Goal: Information Seeking & Learning: Compare options

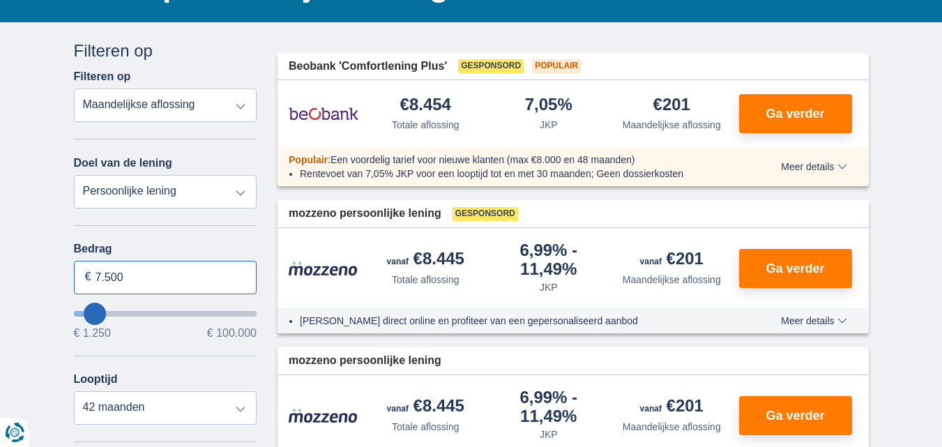
click at [133, 276] on input "7.500" at bounding box center [165, 277] width 183 height 33
type input "7"
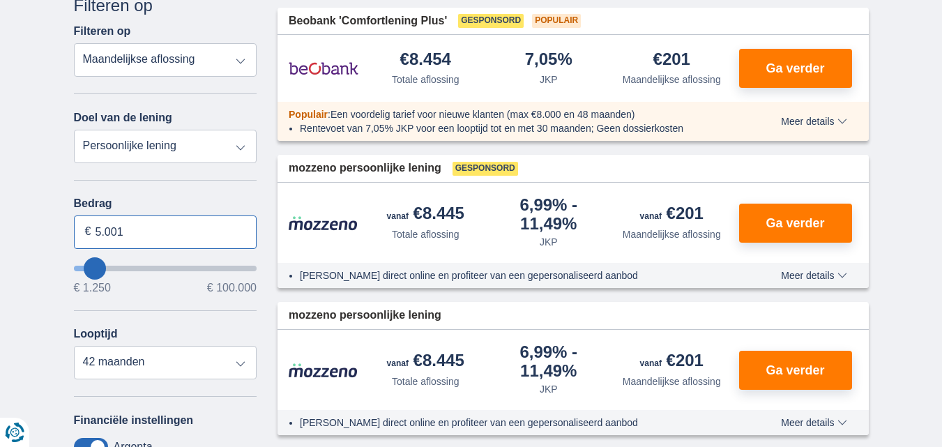
scroll to position [209, 0]
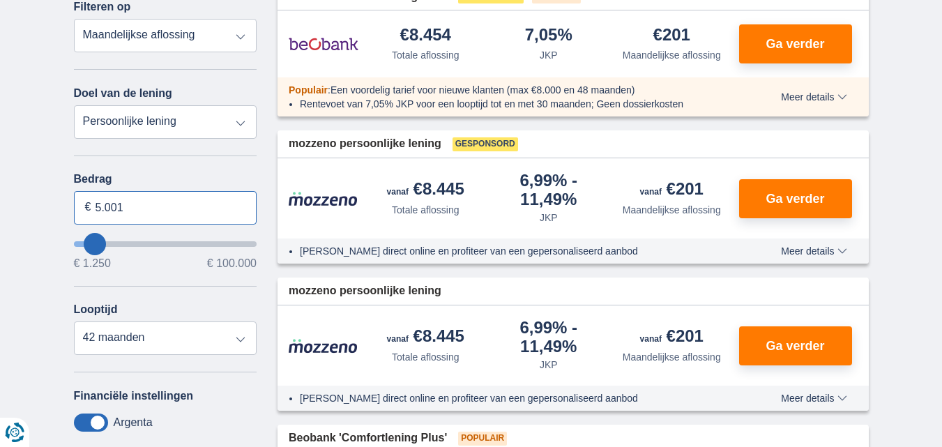
type input "5.001"
type input "5250"
select select "36"
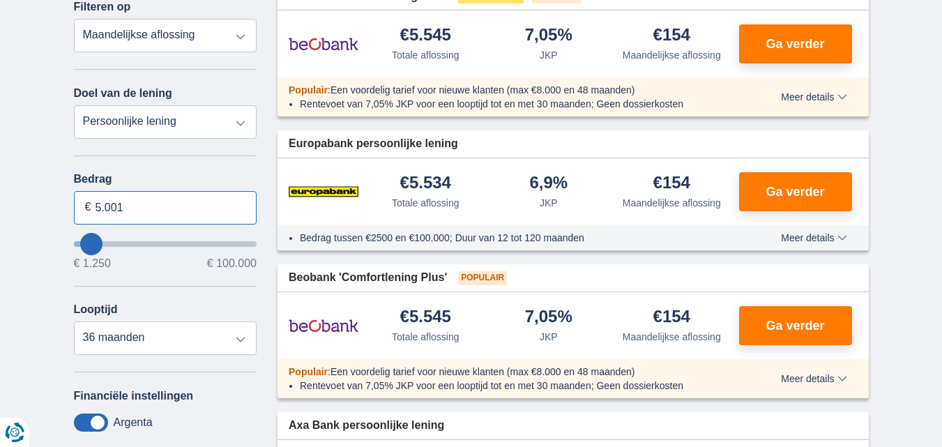
click at [155, 208] on input "5.001" at bounding box center [165, 207] width 183 height 33
type input "5"
type input "3.500"
type input "3250"
select select "30"
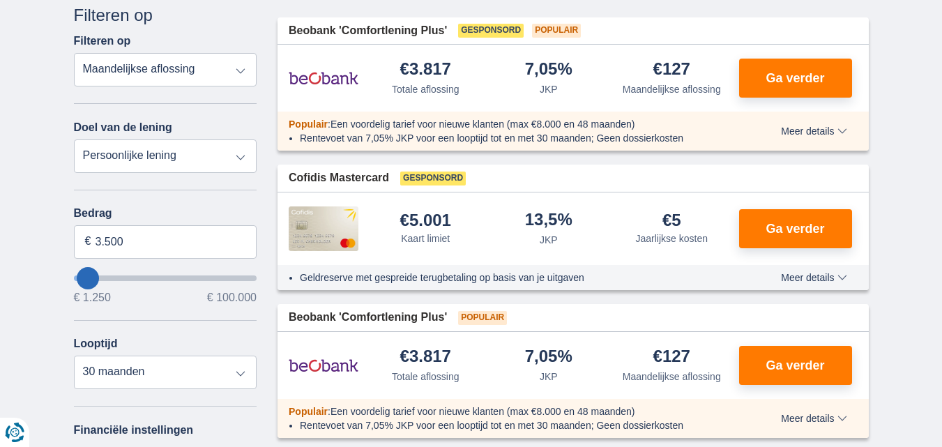
scroll to position [139, 0]
